Goal: Find specific page/section: Find specific page/section

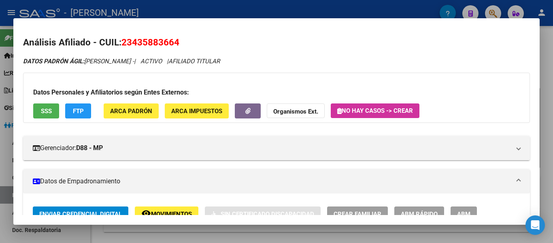
click at [263, 12] on div at bounding box center [276, 121] width 553 height 243
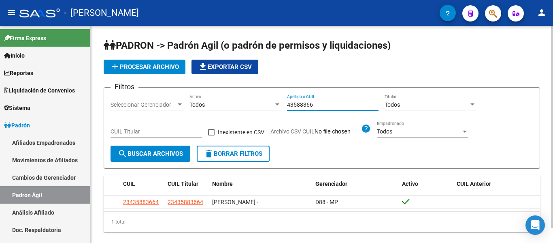
drag, startPoint x: 325, startPoint y: 101, endPoint x: 282, endPoint y: 103, distance: 43.0
click at [294, 103] on input "43588366" at bounding box center [333, 104] width 92 height 7
click at [333, 106] on input "43588366" at bounding box center [333, 104] width 92 height 7
drag, startPoint x: 331, startPoint y: 104, endPoint x: 277, endPoint y: 102, distance: 53.9
click at [277, 102] on div "Filtros Seleccionar Gerenciador Seleccionar Gerenciador Todos Activo 43588366 A…" at bounding box center [322, 119] width 423 height 51
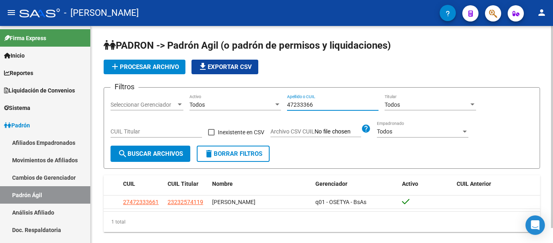
drag, startPoint x: 324, startPoint y: 105, endPoint x: 280, endPoint y: 104, distance: 44.6
click at [280, 104] on div "Filtros Seleccionar Gerenciador Seleccionar Gerenciador Todos Activo 47233366 A…" at bounding box center [322, 119] width 423 height 51
drag, startPoint x: 318, startPoint y: 105, endPoint x: 267, endPoint y: 102, distance: 50.7
click at [267, 102] on div "Filtros Seleccionar Gerenciador Seleccionar Gerenciador Todos Activo 38950537 A…" at bounding box center [322, 119] width 423 height 51
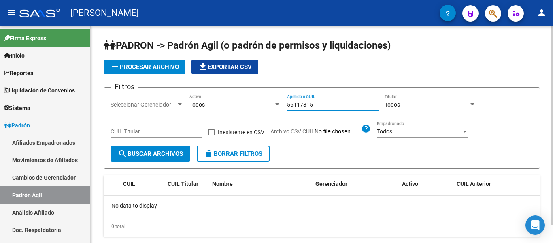
drag, startPoint x: 324, startPoint y: 106, endPoint x: 270, endPoint y: 101, distance: 54.1
click at [270, 101] on div "Filtros Seleccionar Gerenciador Seleccionar Gerenciador Todos Activo 56117815 A…" at bounding box center [322, 119] width 423 height 51
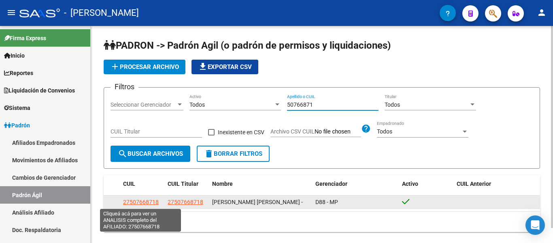
type input "50766871"
click at [143, 203] on span "27507668718" at bounding box center [141, 201] width 36 height 6
type textarea "27507668718"
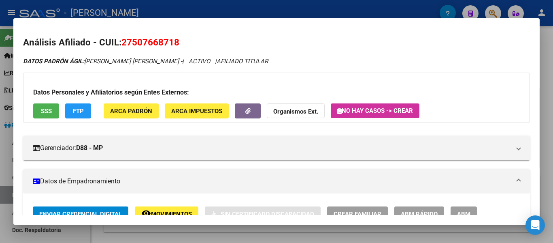
click at [262, 11] on div at bounding box center [276, 121] width 553 height 243
